Goal: Task Accomplishment & Management: Use online tool/utility

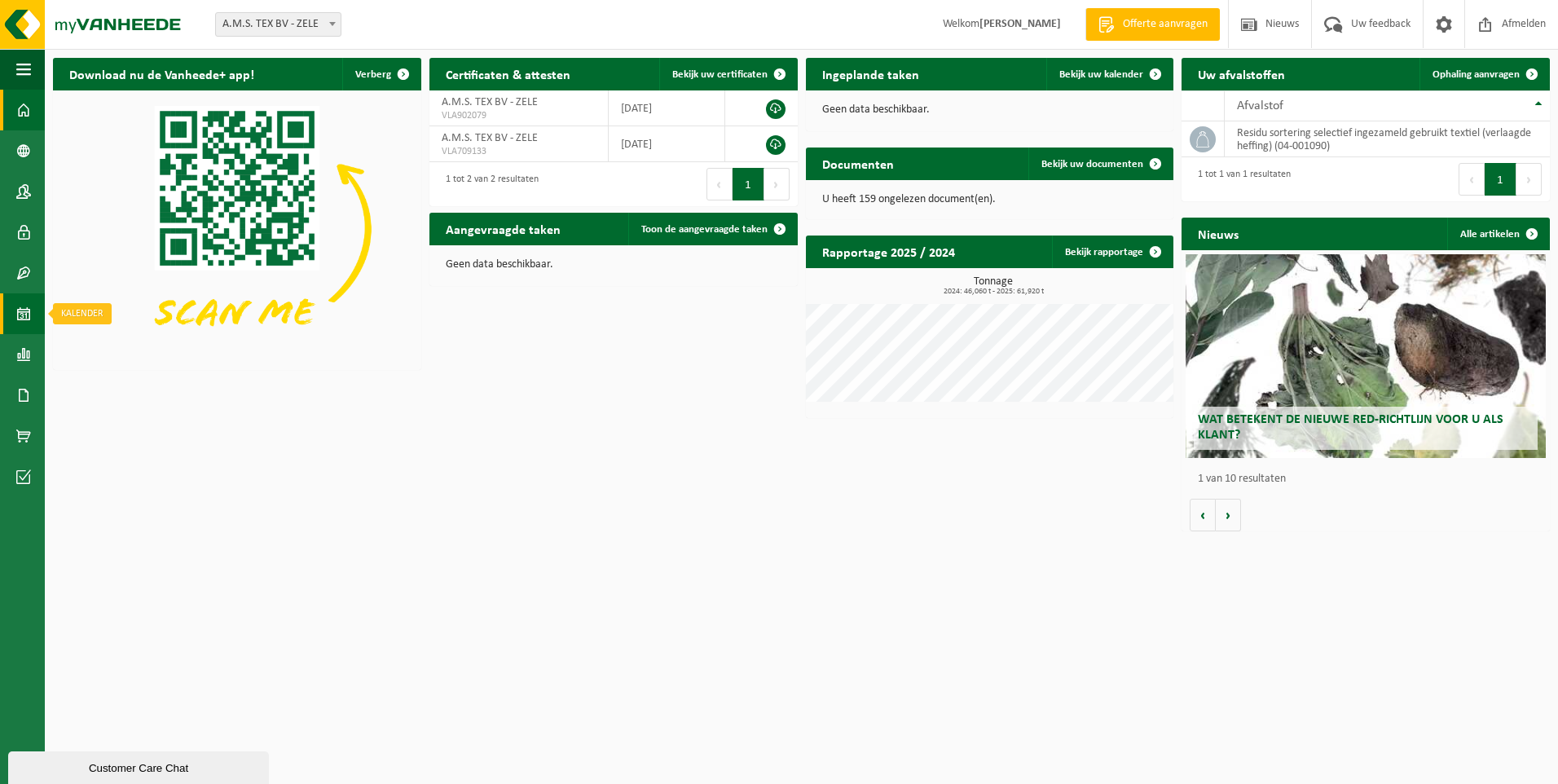
click at [22, 308] on span at bounding box center [24, 313] width 15 height 41
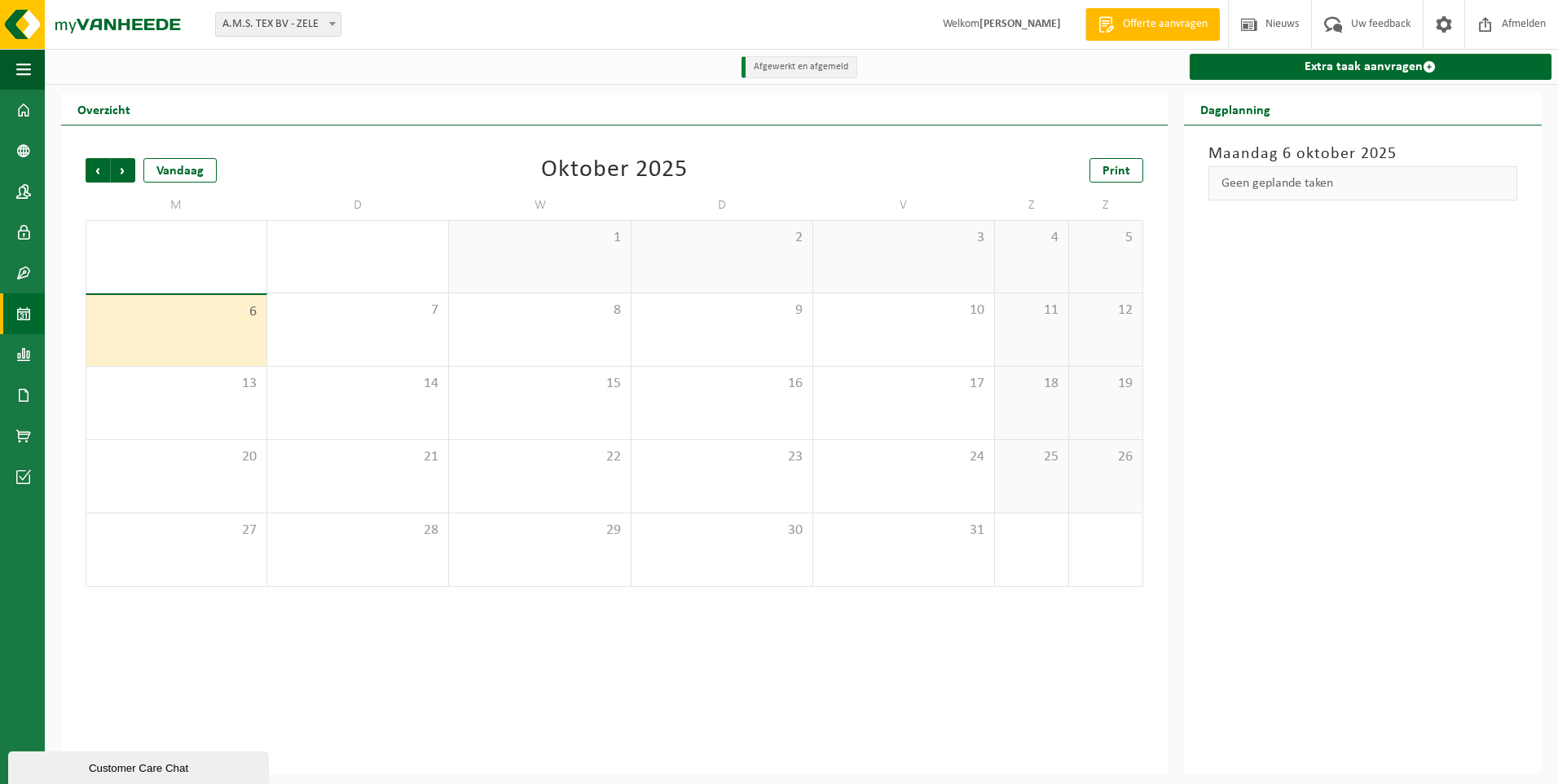
click at [204, 333] on div "6" at bounding box center [176, 330] width 180 height 71
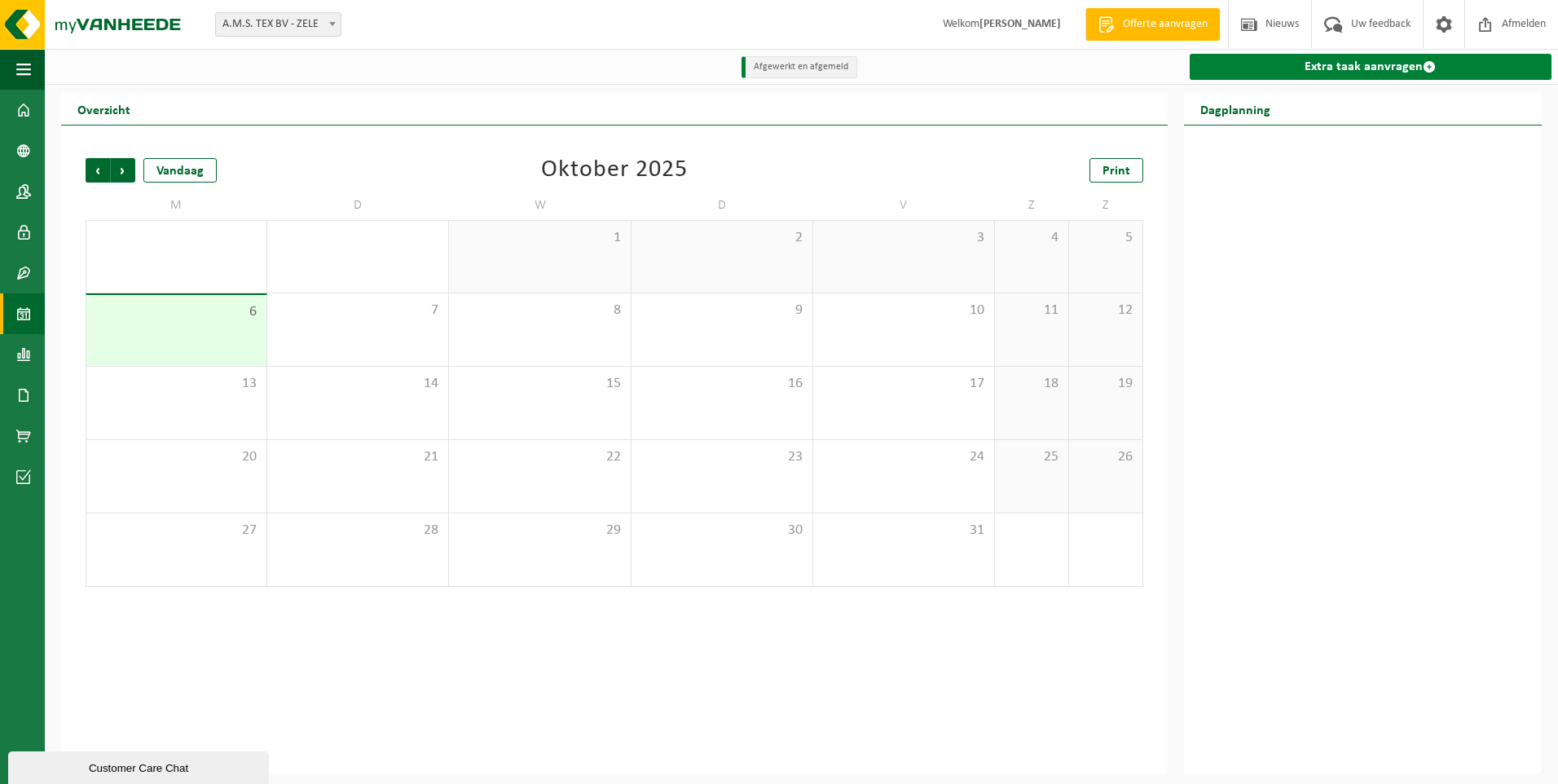
click at [1375, 70] on link "Extra taak aanvragen" at bounding box center [1371, 67] width 361 height 26
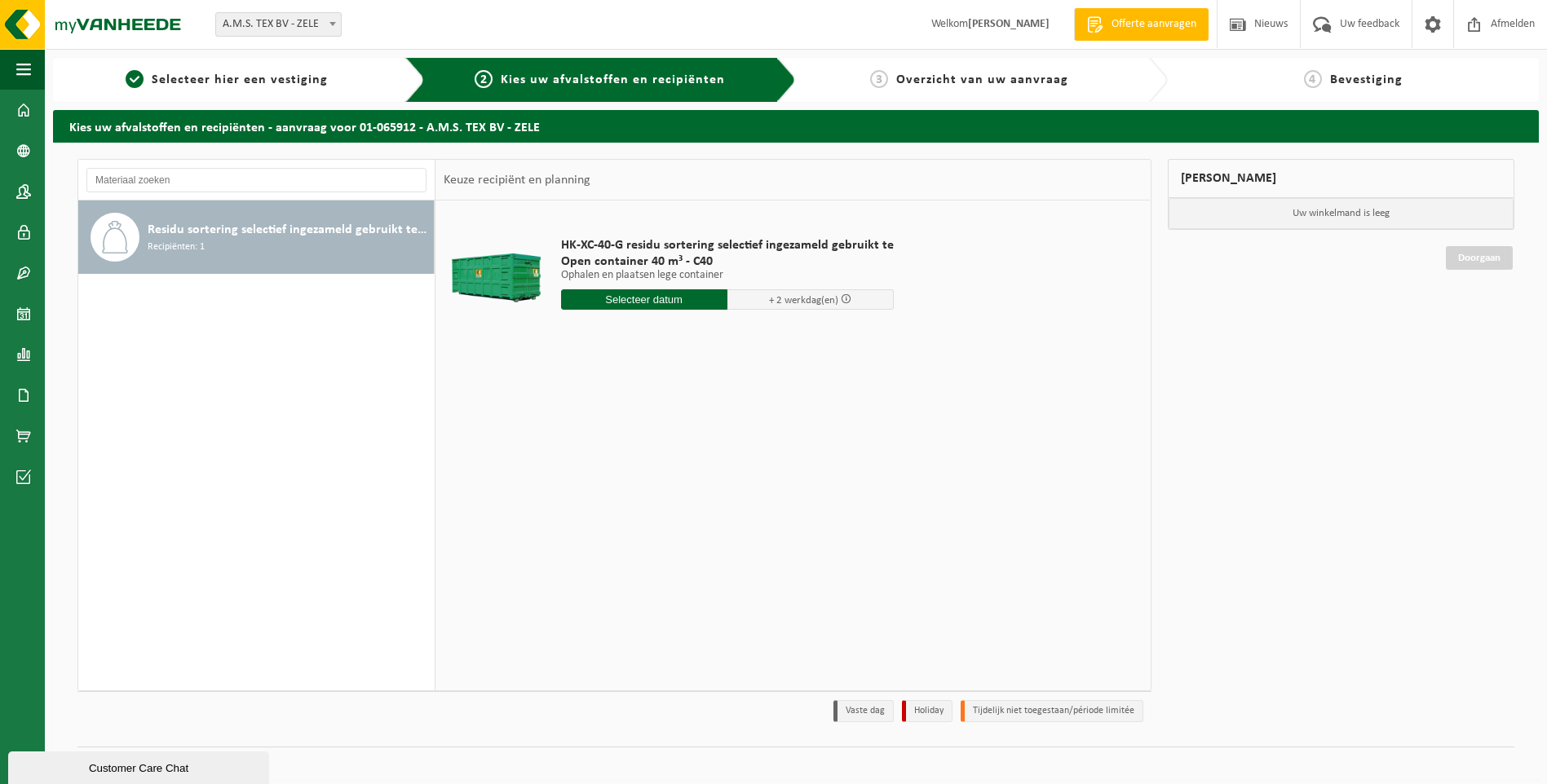
click at [269, 235] on span "Residu sortering selectief ingezameld gebruikt textiel (verlaagde heffing)" at bounding box center [289, 229] width 282 height 19
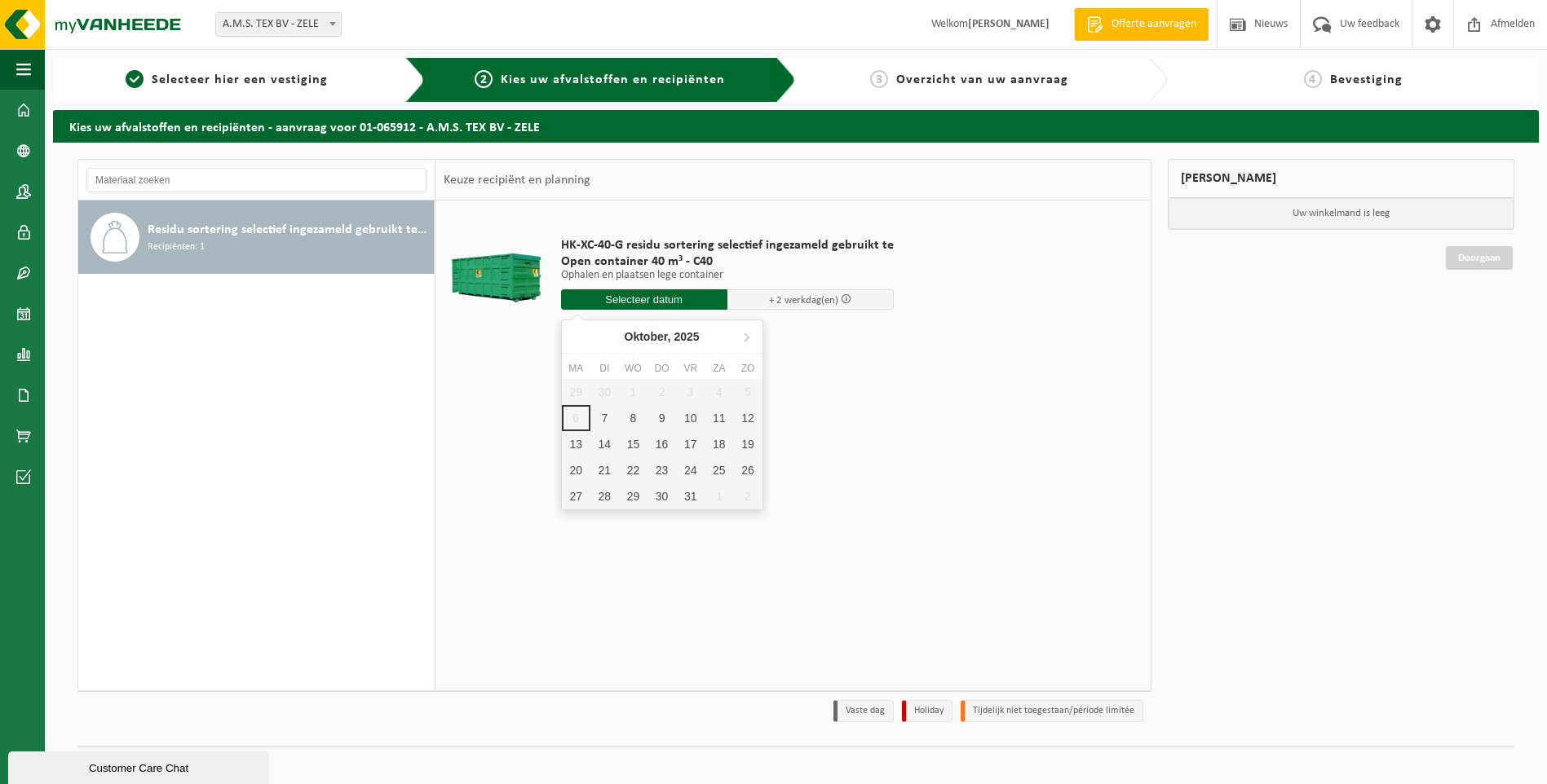
click at [637, 303] on input "text" at bounding box center [644, 299] width 166 height 20
click at [604, 412] on div "7" at bounding box center [605, 418] width 28 height 26
type input "Van 2025-10-07"
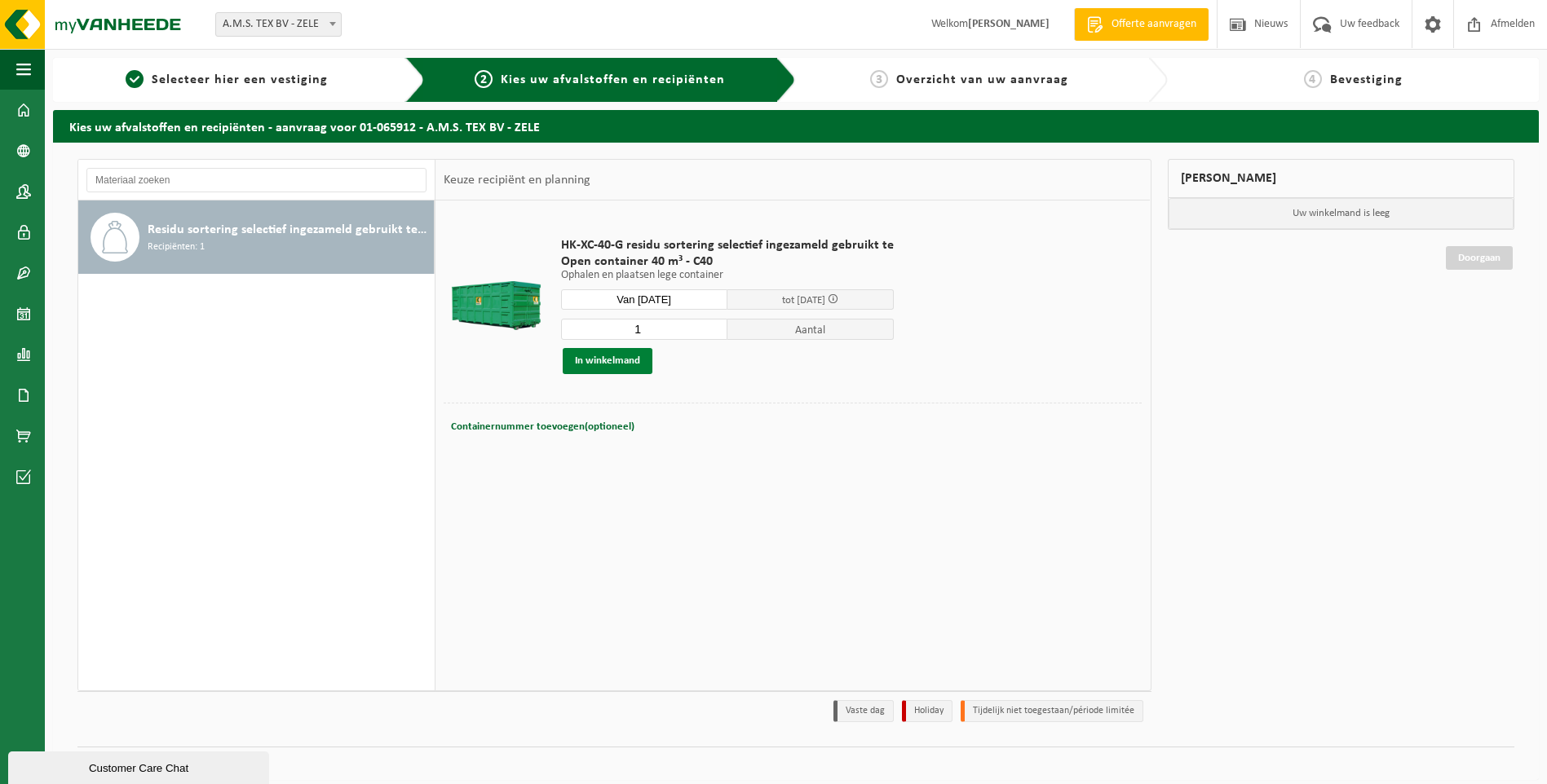
click at [597, 358] on button "In winkelmand" at bounding box center [607, 361] width 89 height 26
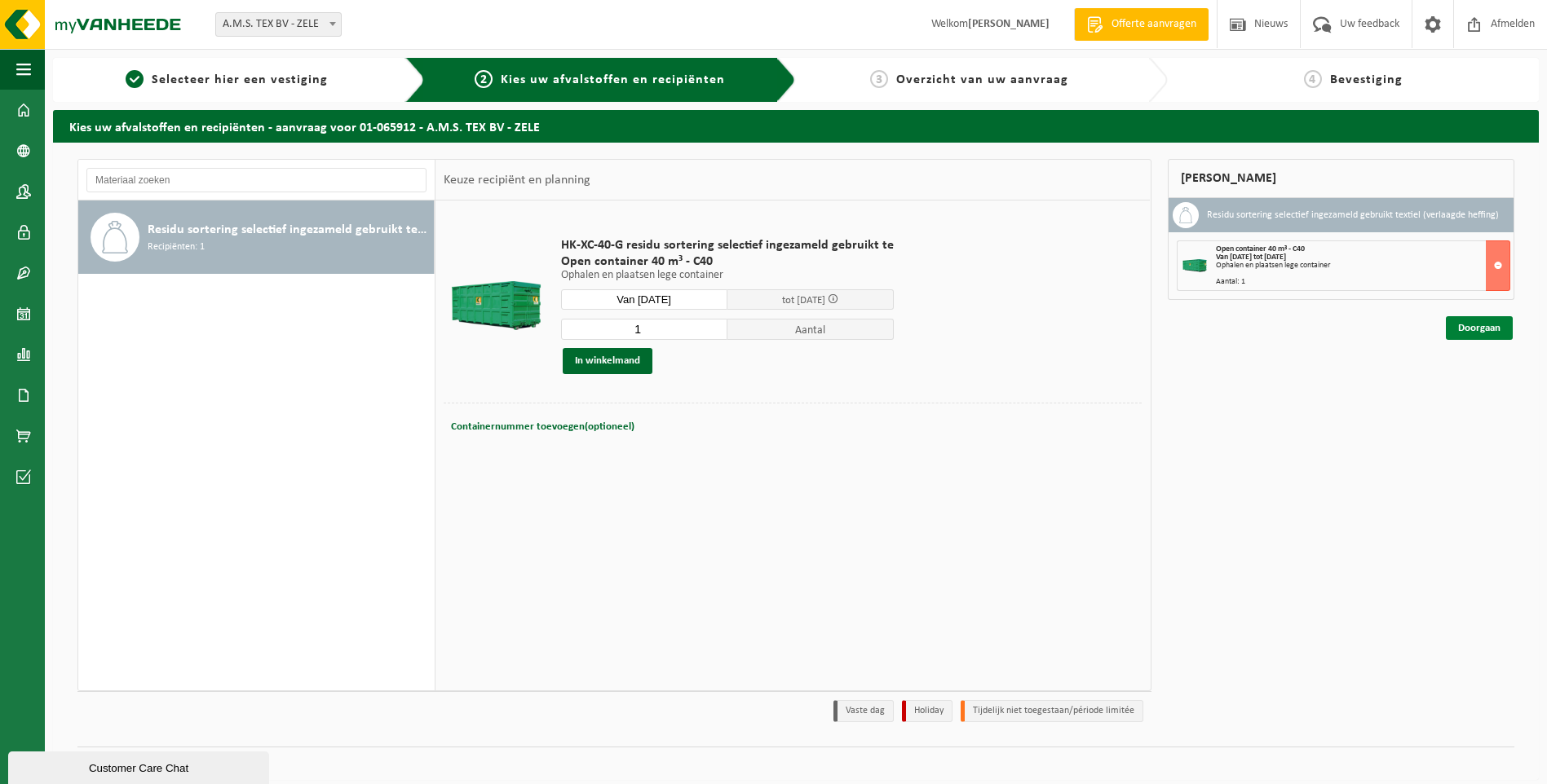
click at [1482, 331] on link "Doorgaan" at bounding box center [1479, 328] width 67 height 24
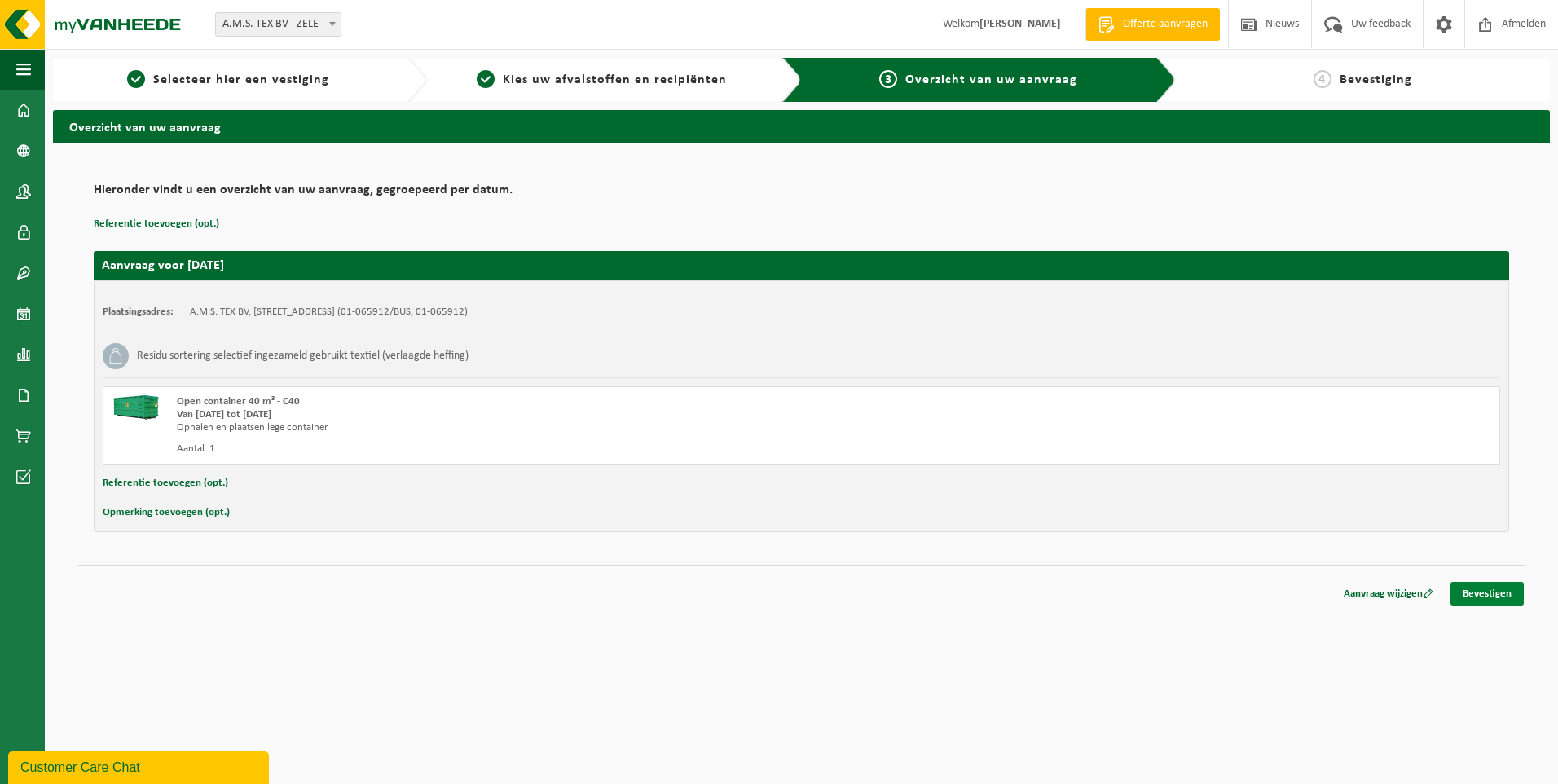
click at [1487, 591] on link "Bevestigen" at bounding box center [1488, 594] width 73 height 24
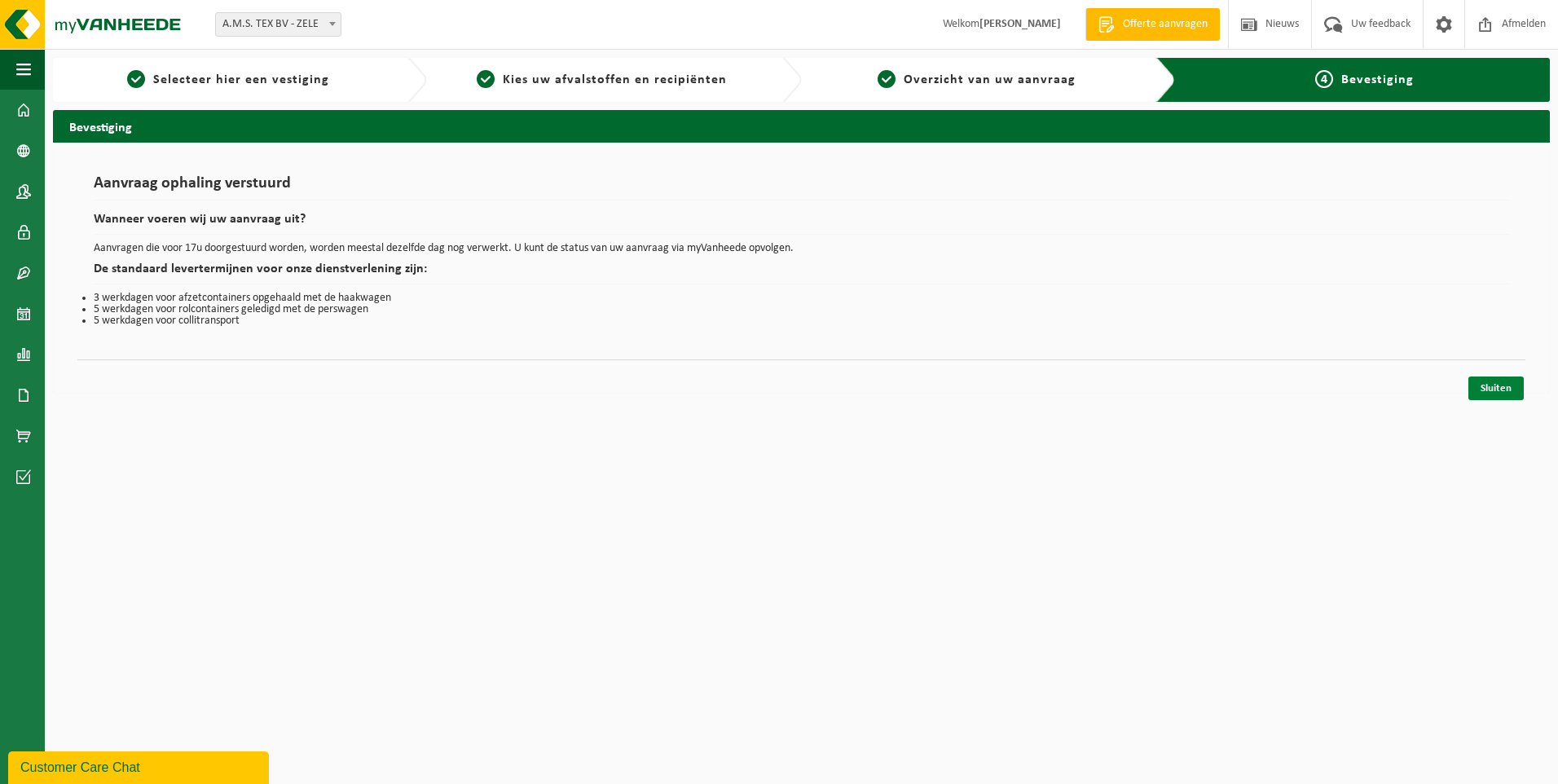
click at [1490, 384] on link "Sluiten" at bounding box center [1496, 389] width 56 height 24
